Goal: Task Accomplishment & Management: Complete application form

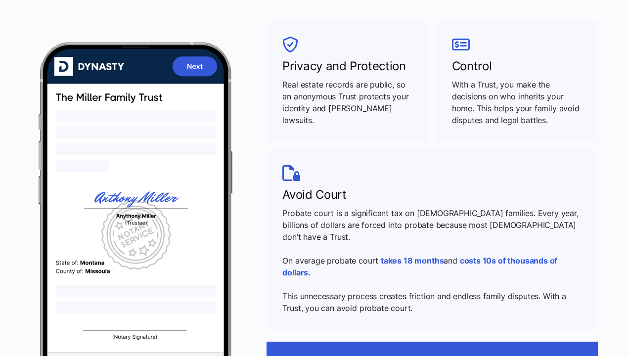
scroll to position [445, 0]
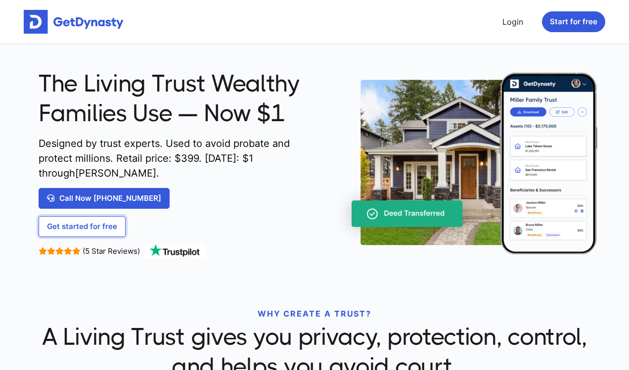
click at [84, 227] on link "Get started for free" at bounding box center [82, 226] width 87 height 21
